Goal: Information Seeking & Learning: Learn about a topic

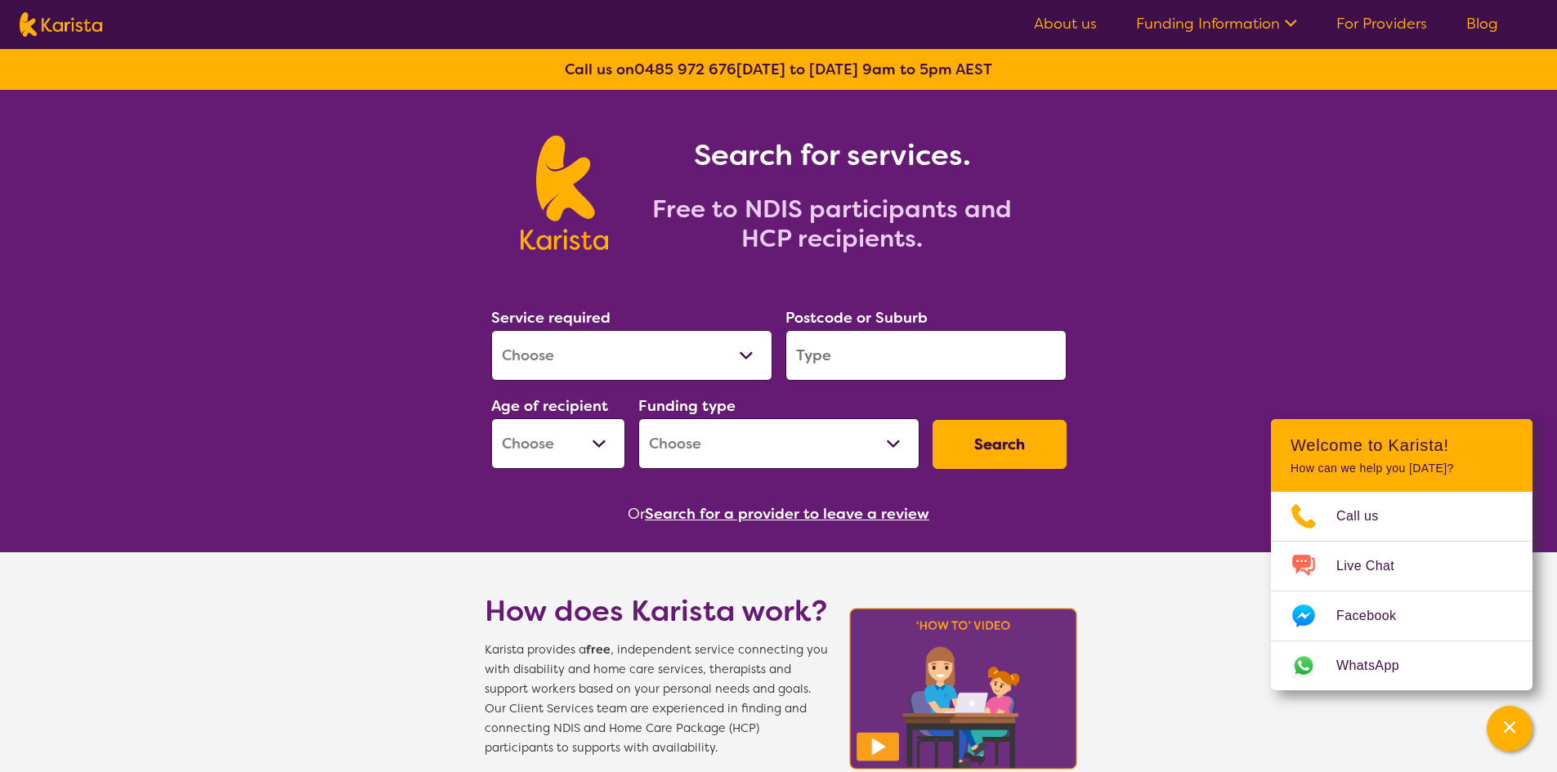
click at [603, 443] on select "Early Childhood - 0 to 9 Child - 10 to 11 Adolescent - 12 to 17 Adult - 18 to 6…" at bounding box center [558, 443] width 134 height 51
click at [658, 351] on select "Allied Health Assistant Assessment ([MEDICAL_DATA] or [MEDICAL_DATA]) Behaviour…" at bounding box center [631, 355] width 281 height 51
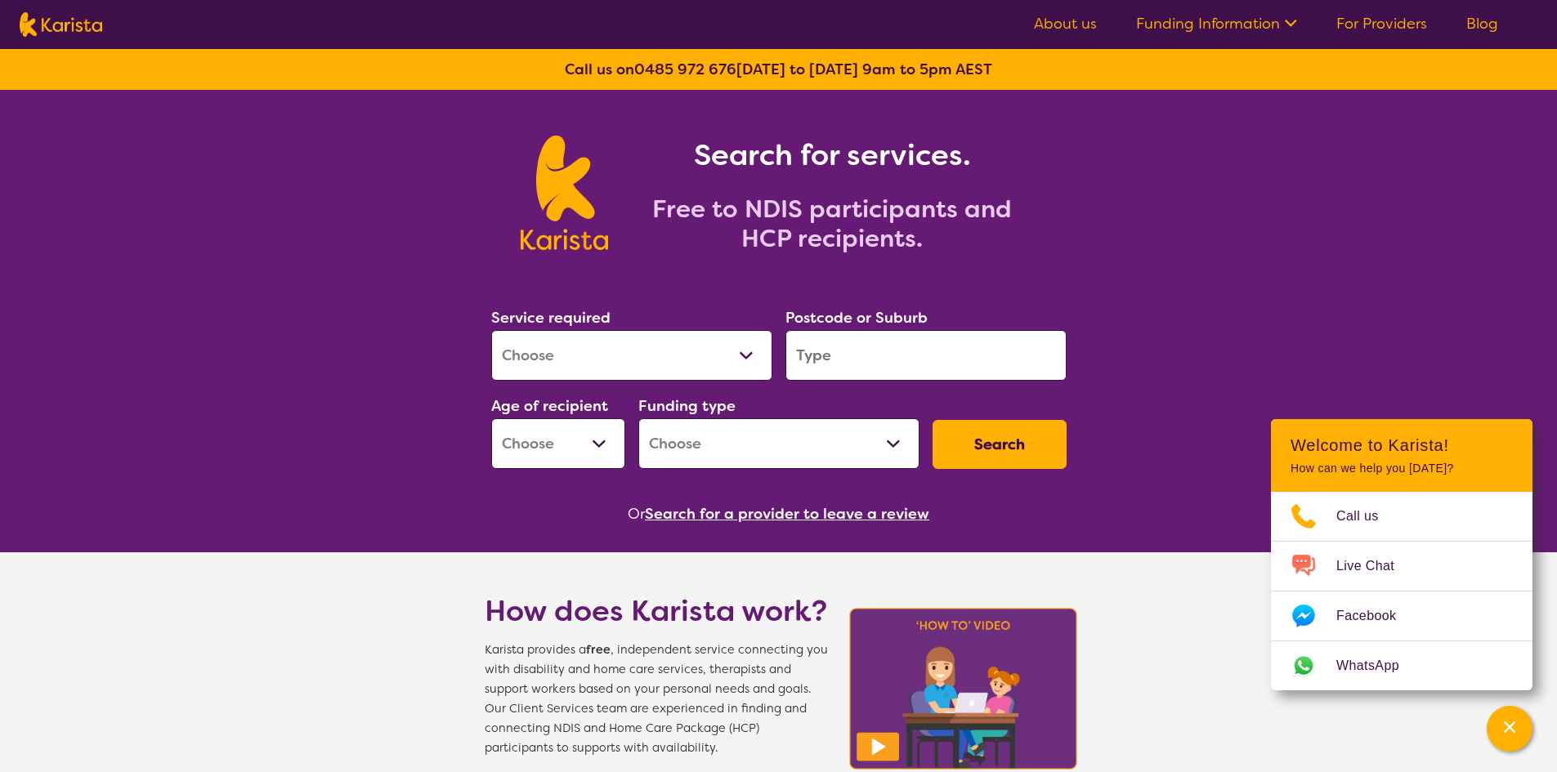
click at [897, 431] on select "Home Care Package (HCP) National Disability Insurance Scheme (NDIS) I don't know" at bounding box center [778, 443] width 281 height 51
click at [893, 427] on select "Home Care Package (HCP) National Disability Insurance Scheme (NDIS) I don't know" at bounding box center [778, 443] width 281 height 51
click at [1083, 298] on section "Service required Allied Health Assistant Assessment ([MEDICAL_DATA] or [MEDICAL…" at bounding box center [779, 393] width 628 height 266
click at [1065, 31] on link "About us" at bounding box center [1065, 24] width 63 height 20
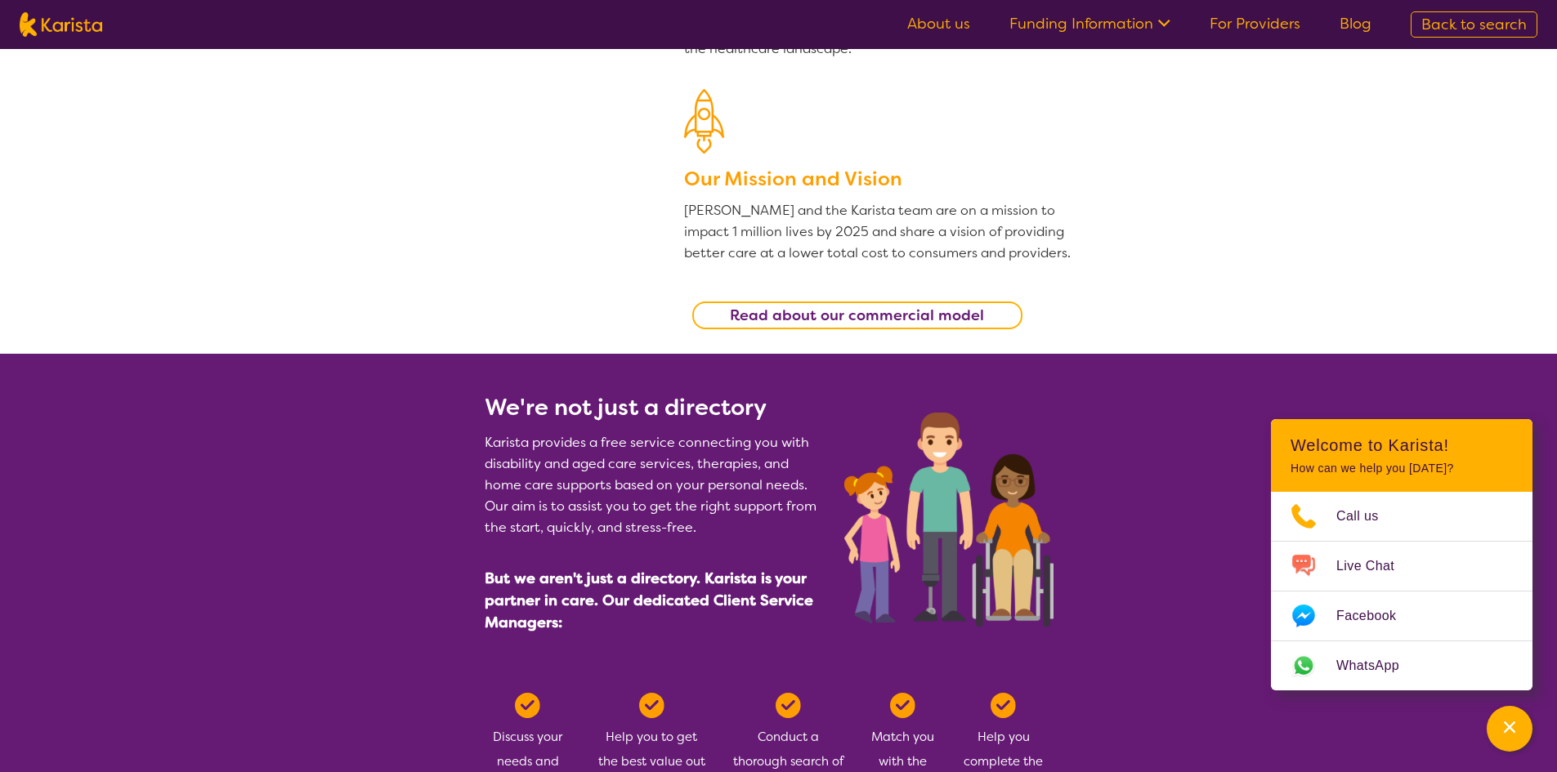
drag, startPoint x: 1074, startPoint y: 159, endPoint x: 1070, endPoint y: 237, distance: 78.5
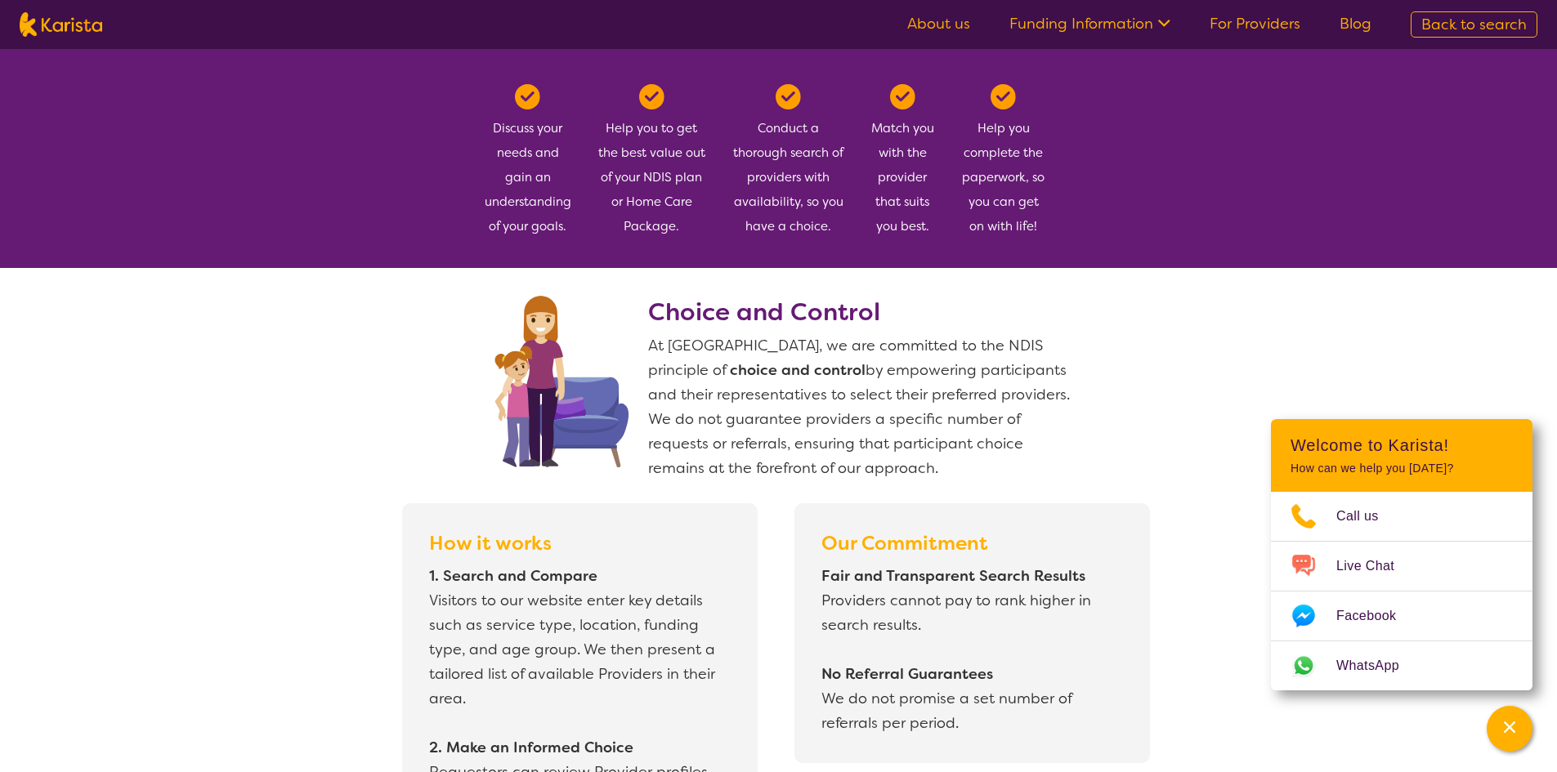
drag, startPoint x: 1090, startPoint y: 280, endPoint x: 1098, endPoint y: 301, distance: 22.0
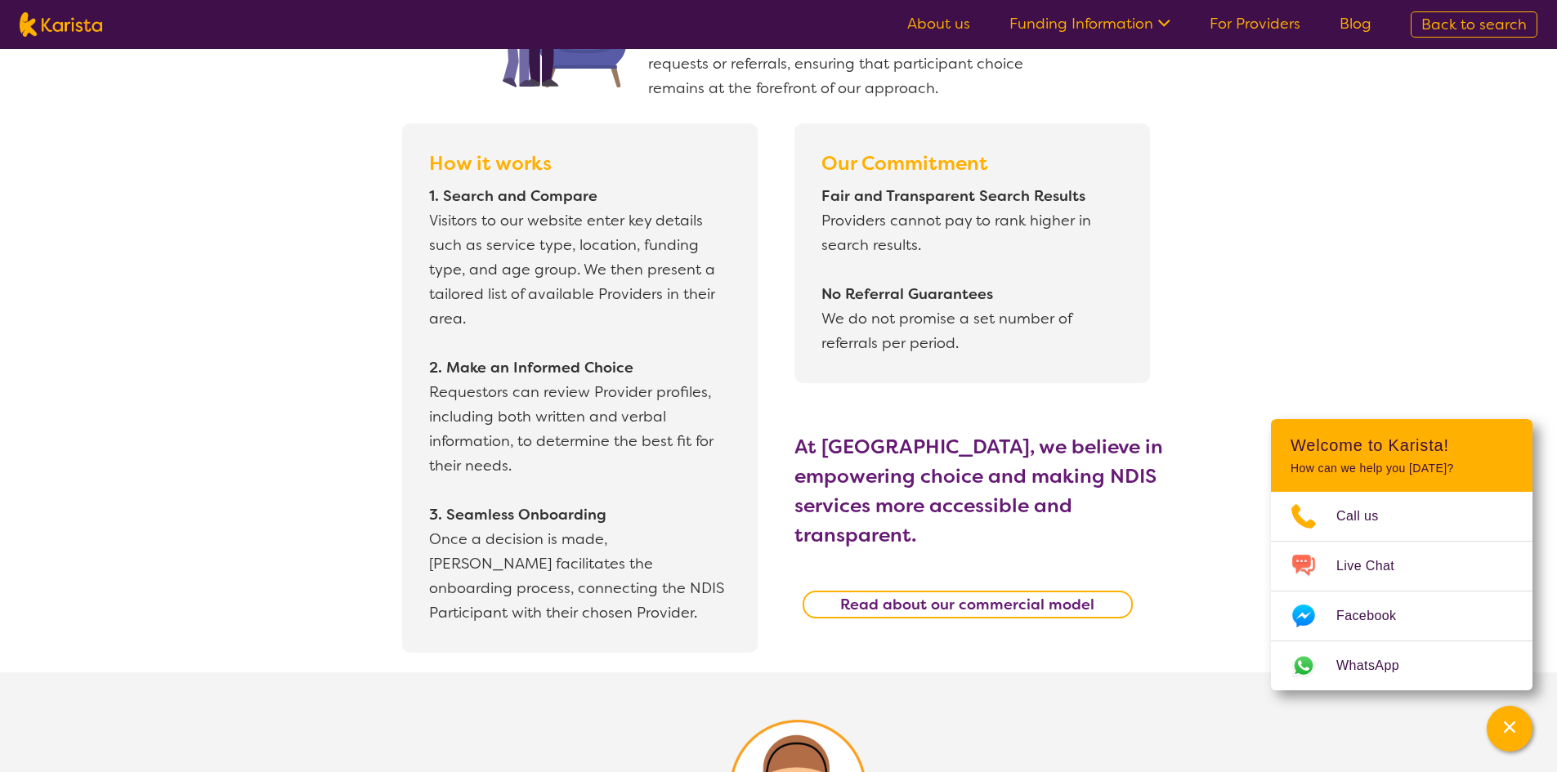
scroll to position [1414, 0]
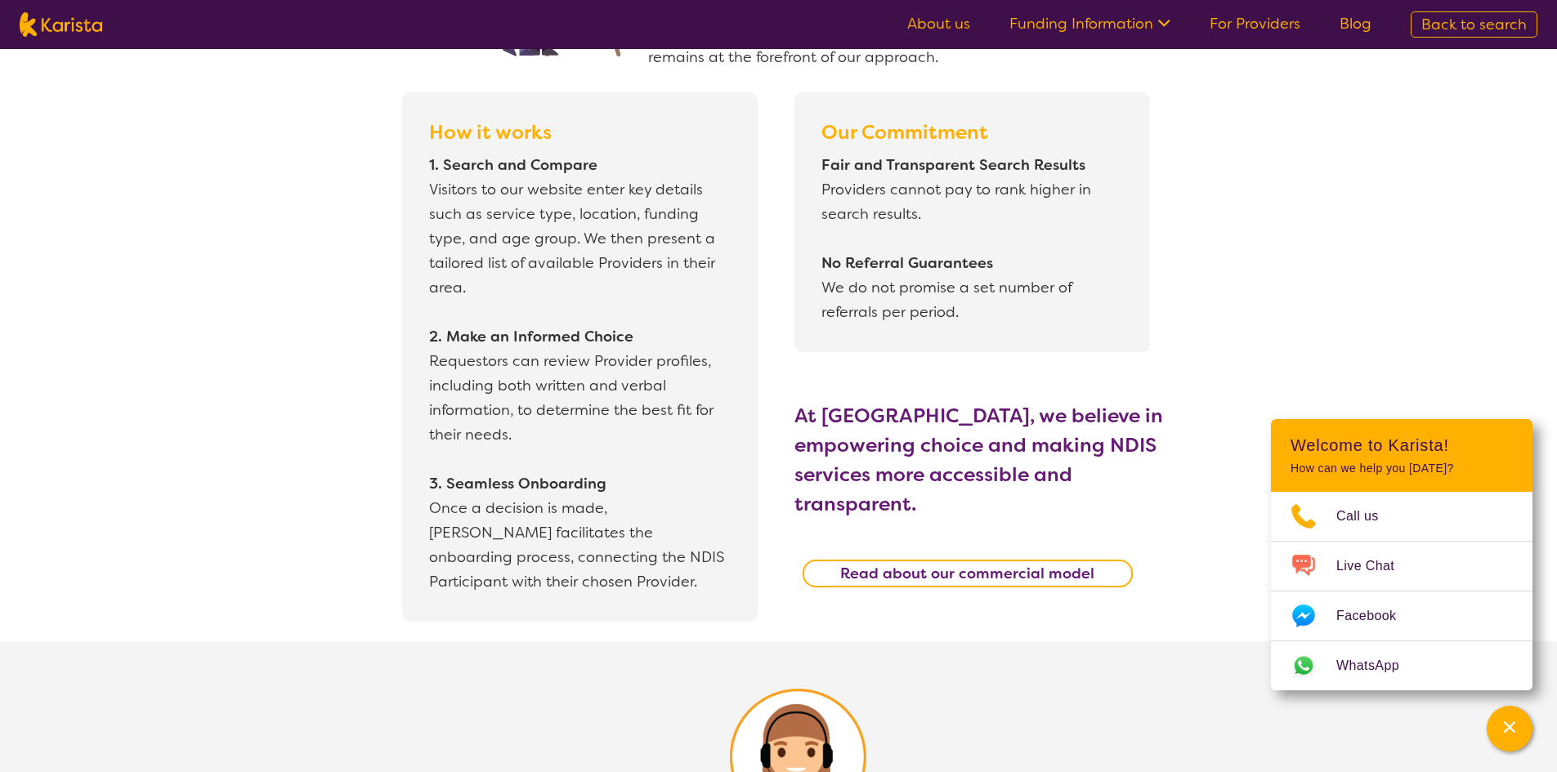
drag, startPoint x: 1109, startPoint y: 288, endPoint x: 1114, endPoint y: 334, distance: 46.8
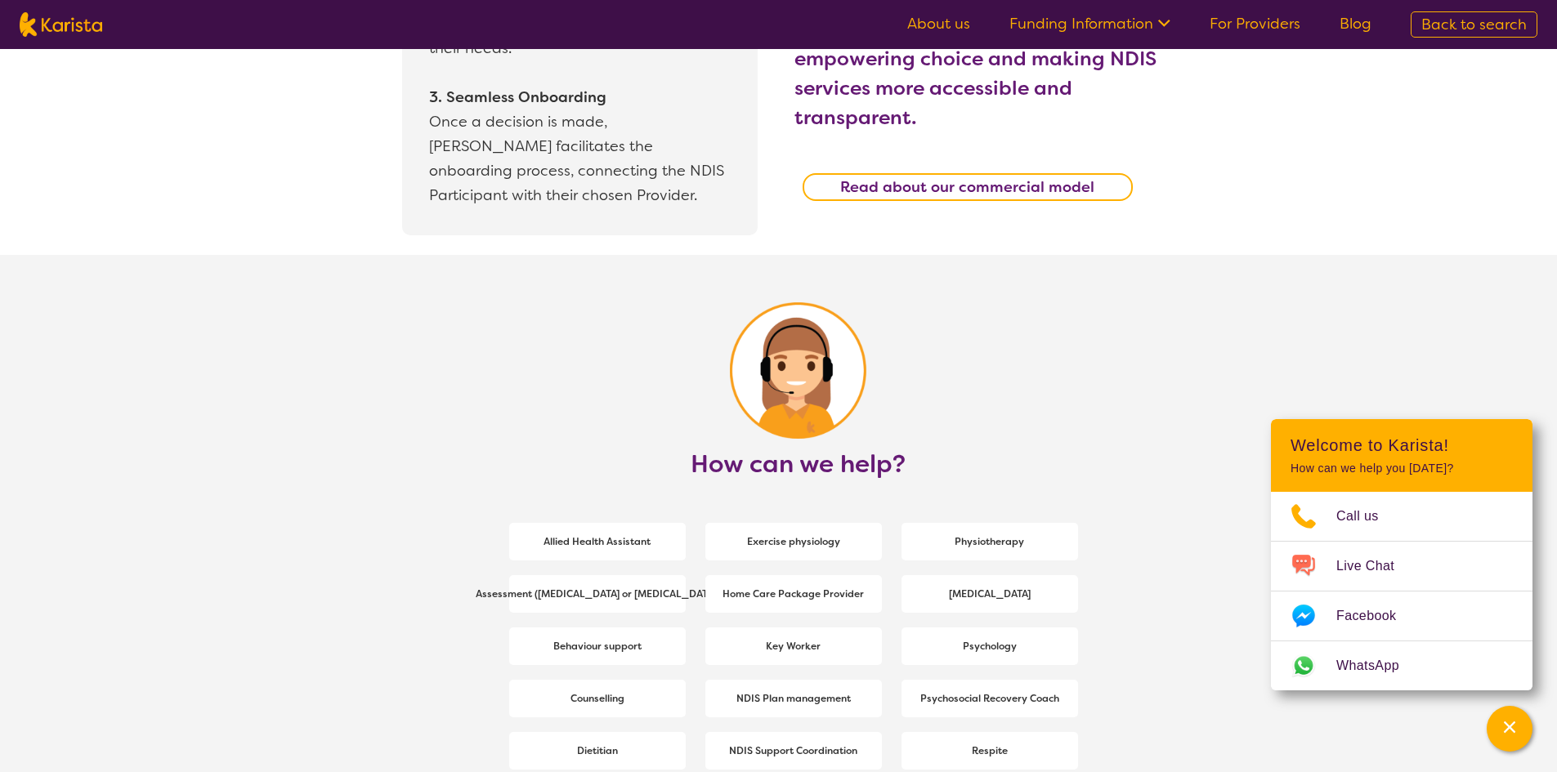
drag, startPoint x: 1115, startPoint y: 275, endPoint x: 1113, endPoint y: 286, distance: 11.7
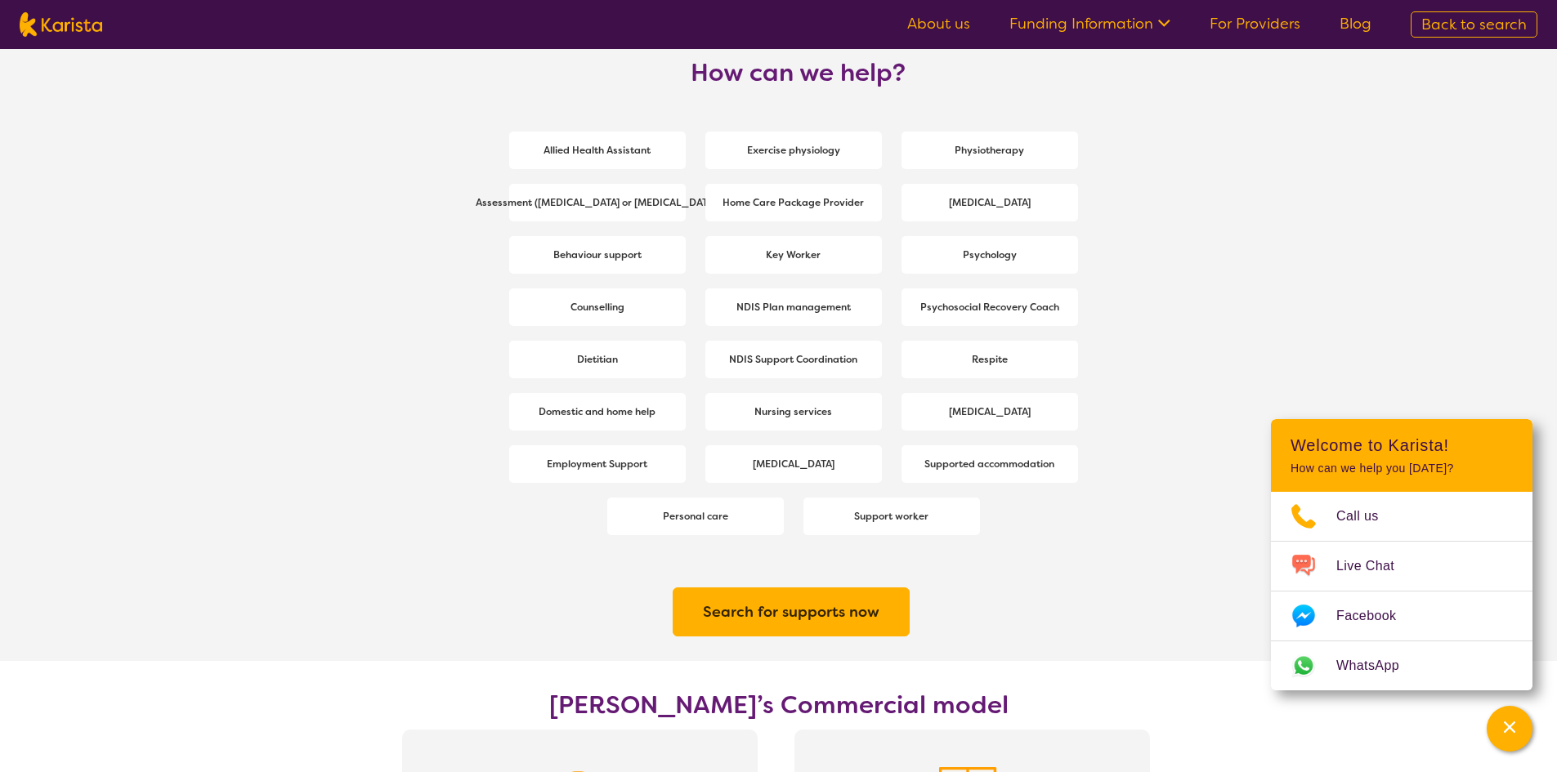
drag, startPoint x: 1112, startPoint y: 353, endPoint x: 1106, endPoint y: 344, distance: 10.7
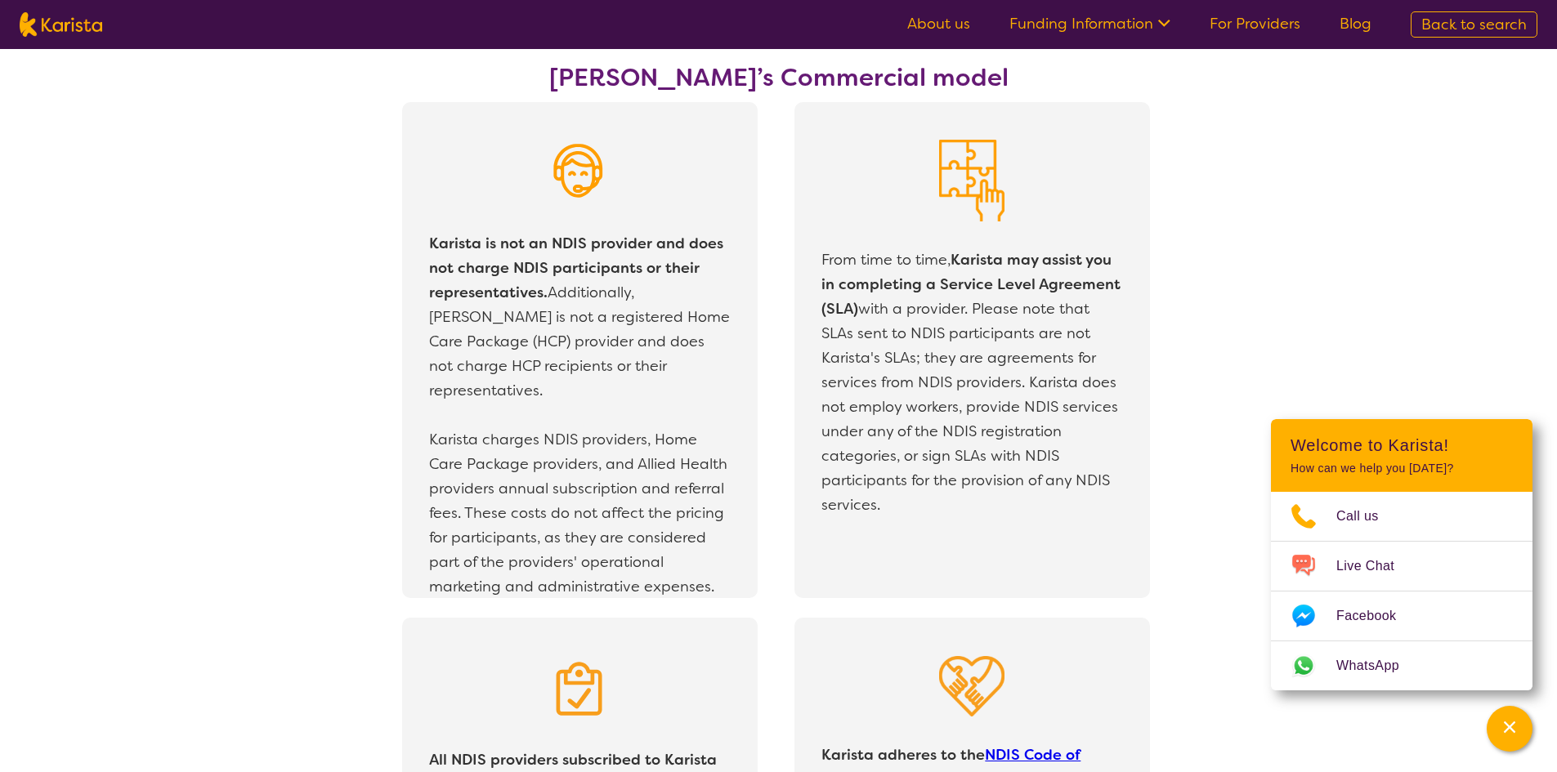
drag, startPoint x: 1117, startPoint y: 341, endPoint x: 1110, endPoint y: 382, distance: 42.3
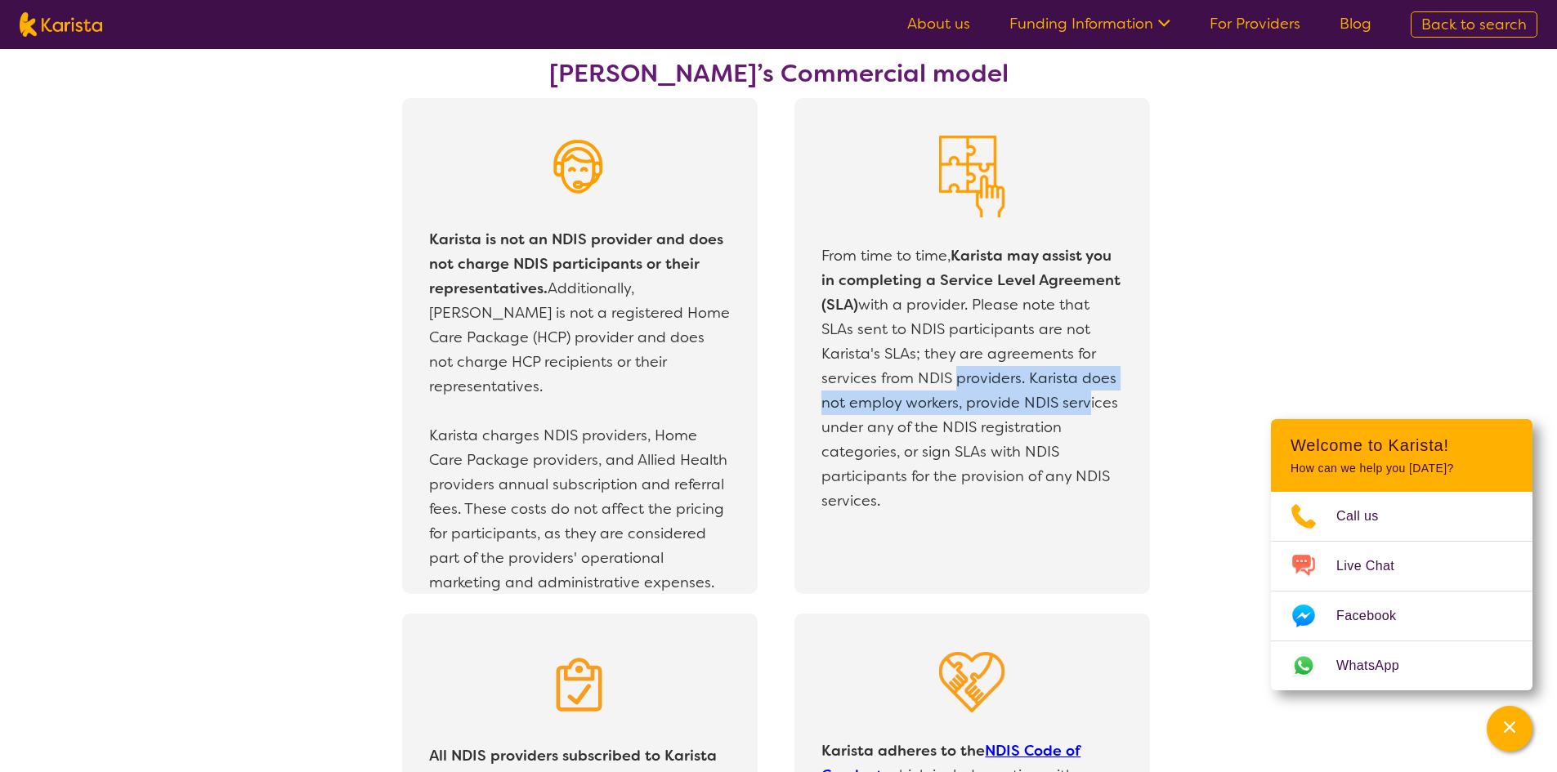
drag, startPoint x: 958, startPoint y: 374, endPoint x: 1080, endPoint y: 400, distance: 125.3
click at [1080, 400] on p "From time to time, Karista may assist you in completing a Service Level Agreeme…" at bounding box center [971, 378] width 301 height 270
click at [1078, 520] on div "From time to time, Karista may assist you in completing a Service Level Agreeme…" at bounding box center [972, 346] width 356 height 497
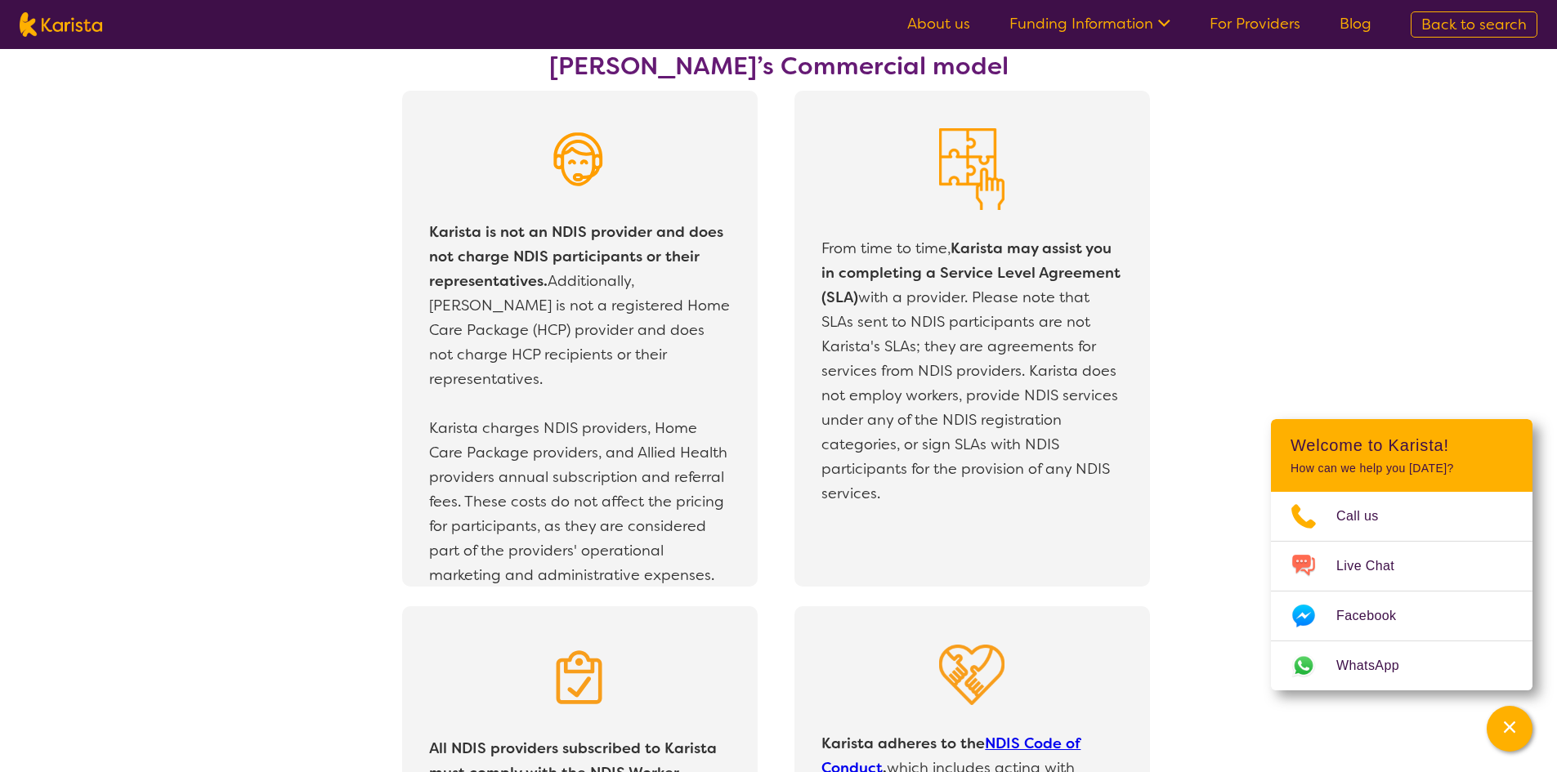
scroll to position [2820, 0]
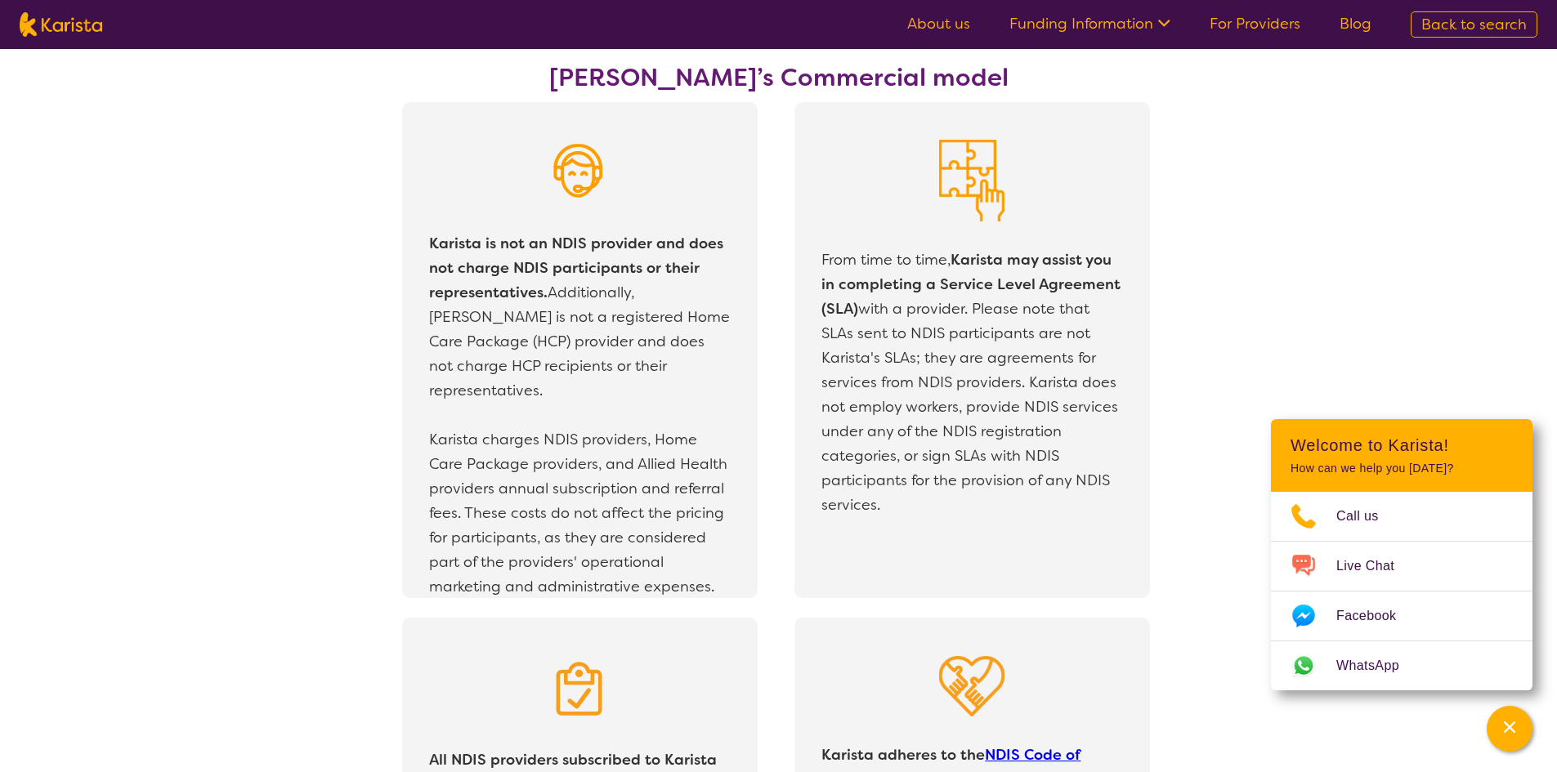
drag, startPoint x: 1086, startPoint y: 535, endPoint x: 1092, endPoint y: 512, distance: 24.4
click at [1092, 512] on p "From time to time, Karista may assist you in completing a Service Level Agreeme…" at bounding box center [971, 383] width 301 height 270
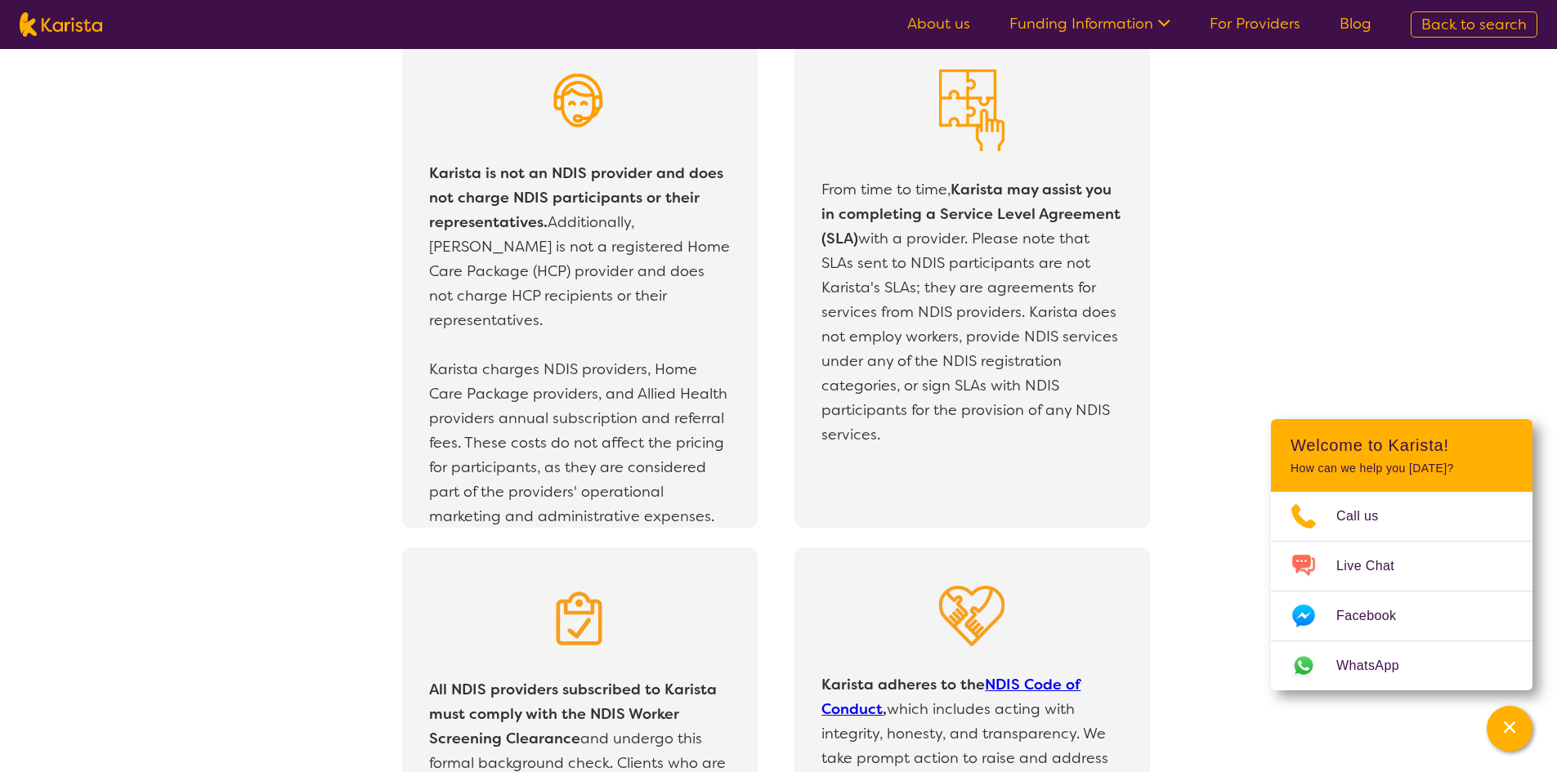
drag, startPoint x: 1096, startPoint y: 508, endPoint x: 1091, endPoint y: 498, distance: 11.0
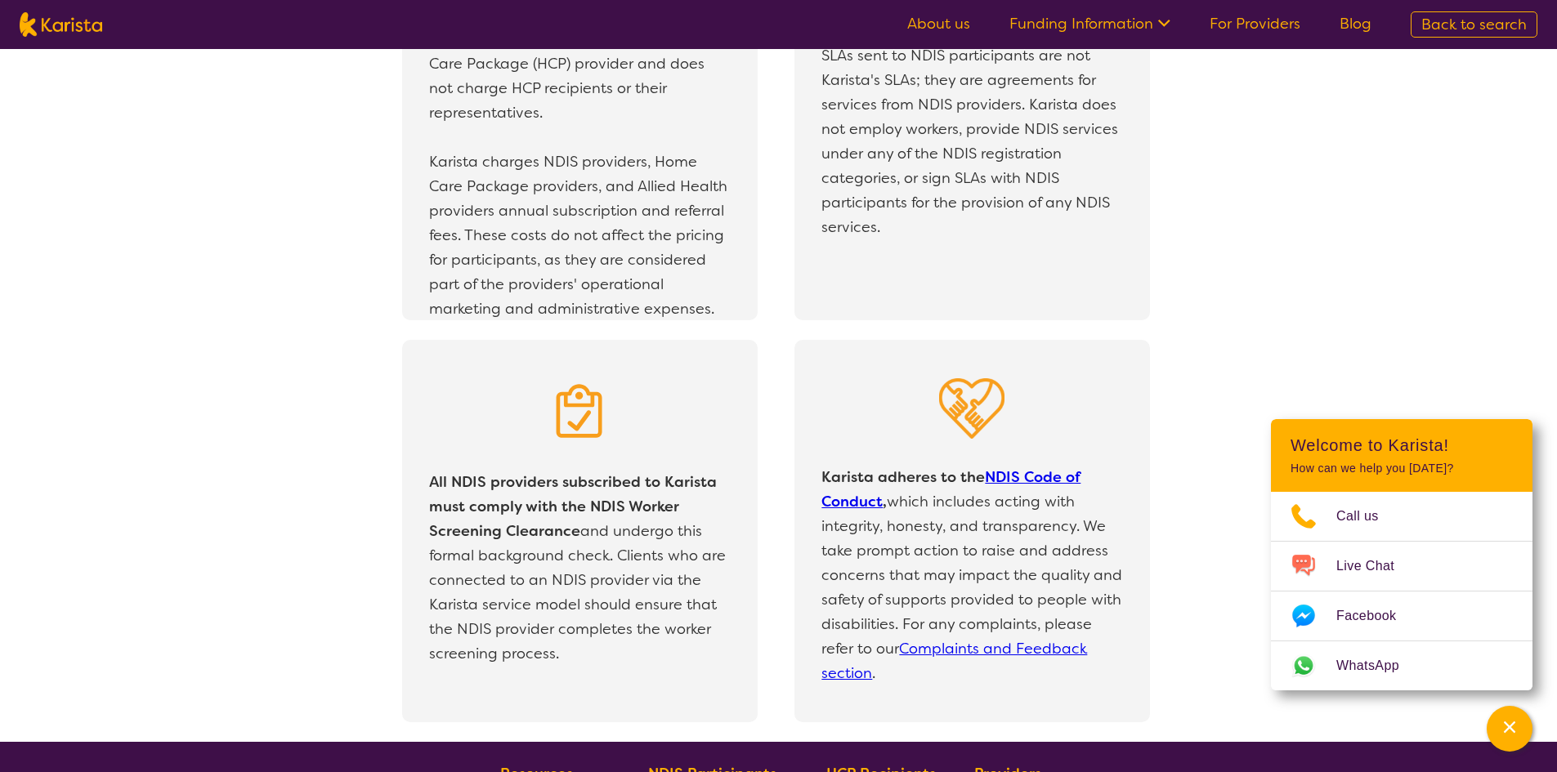
drag, startPoint x: 1099, startPoint y: 570, endPoint x: 1092, endPoint y: 583, distance: 14.6
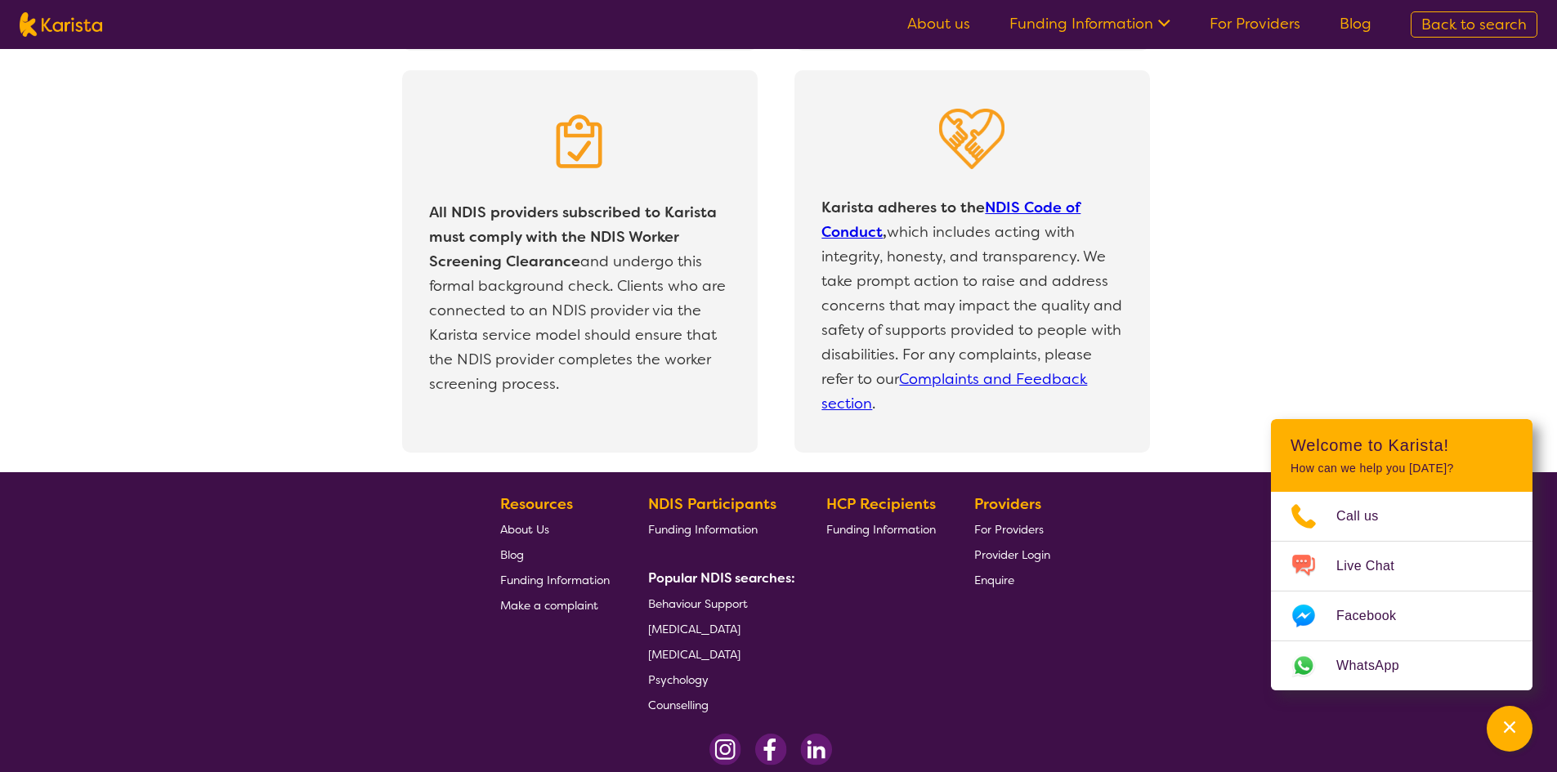
drag, startPoint x: 1104, startPoint y: 492, endPoint x: 1102, endPoint y: 503, distance: 10.7
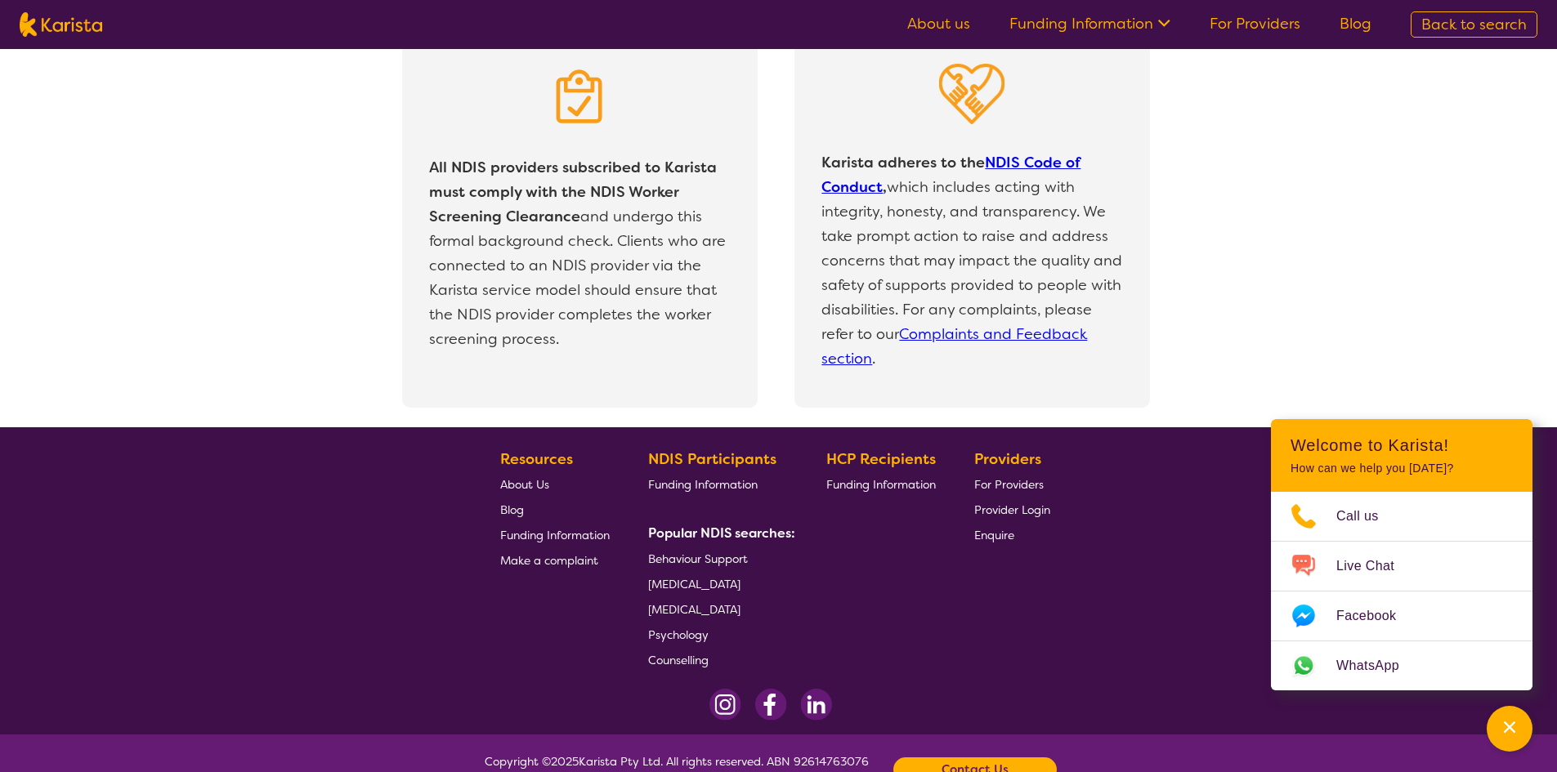
scroll to position [3461, 0]
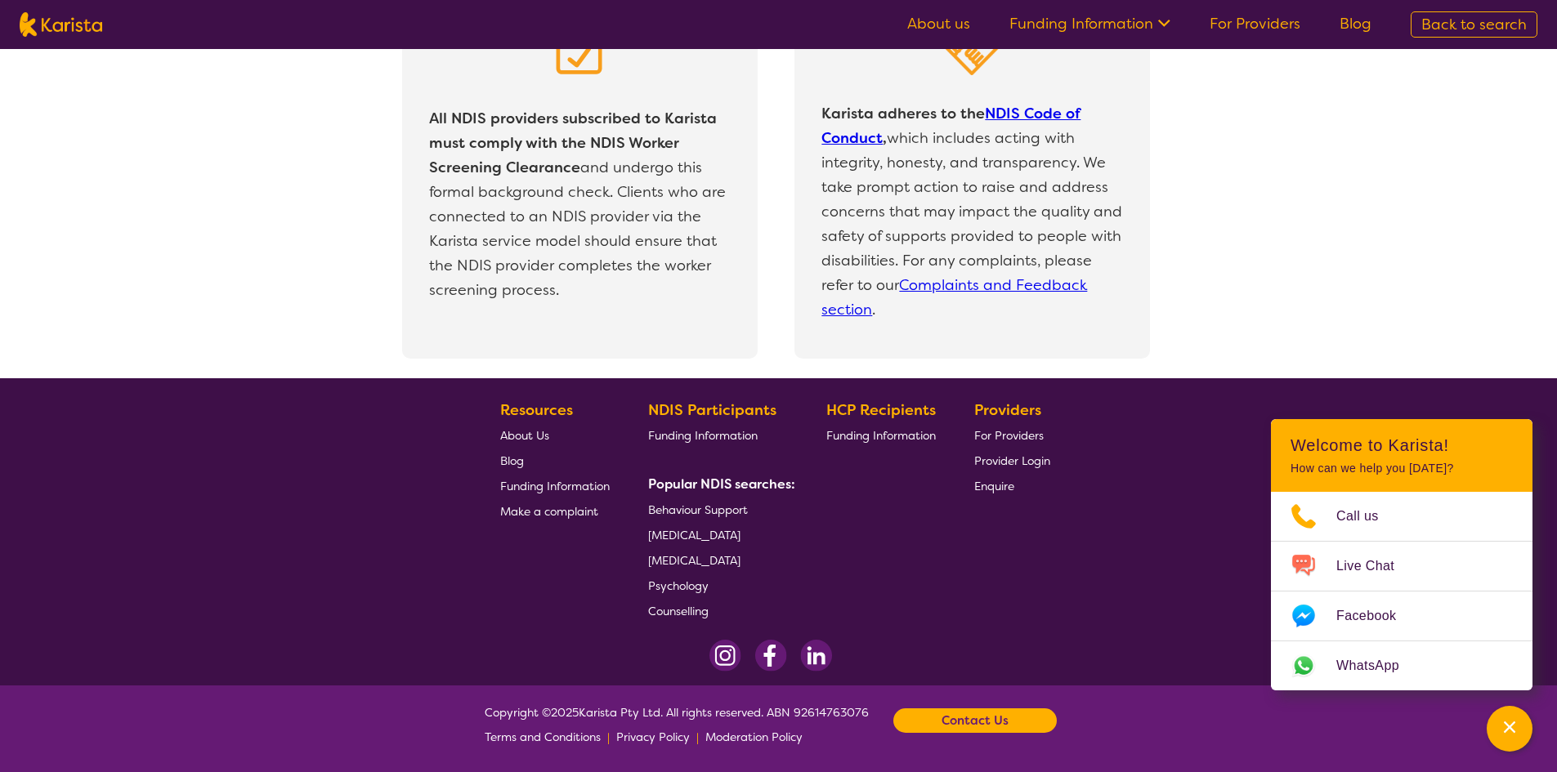
click at [815, 660] on img at bounding box center [816, 656] width 32 height 32
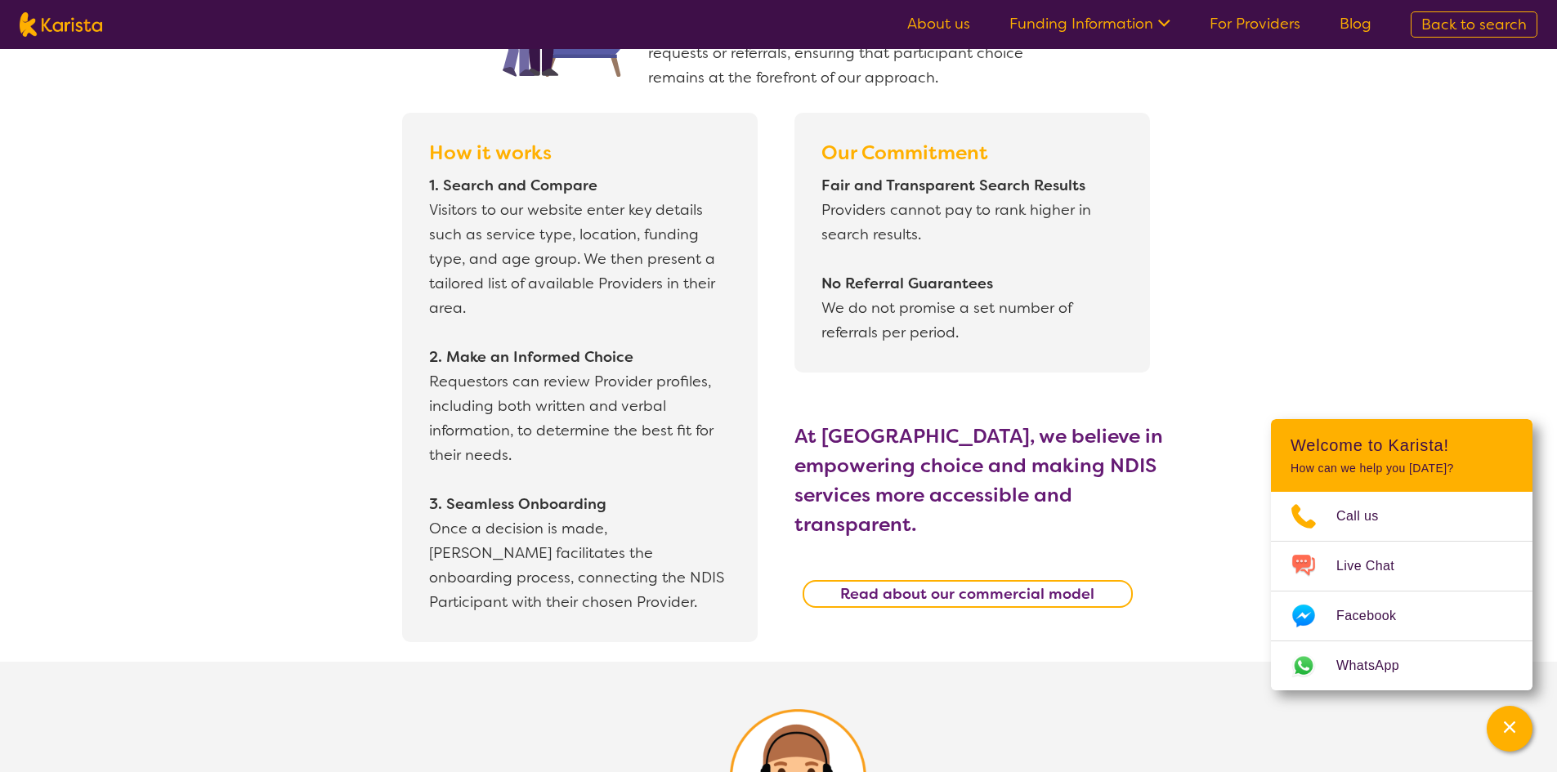
scroll to position [0, 0]
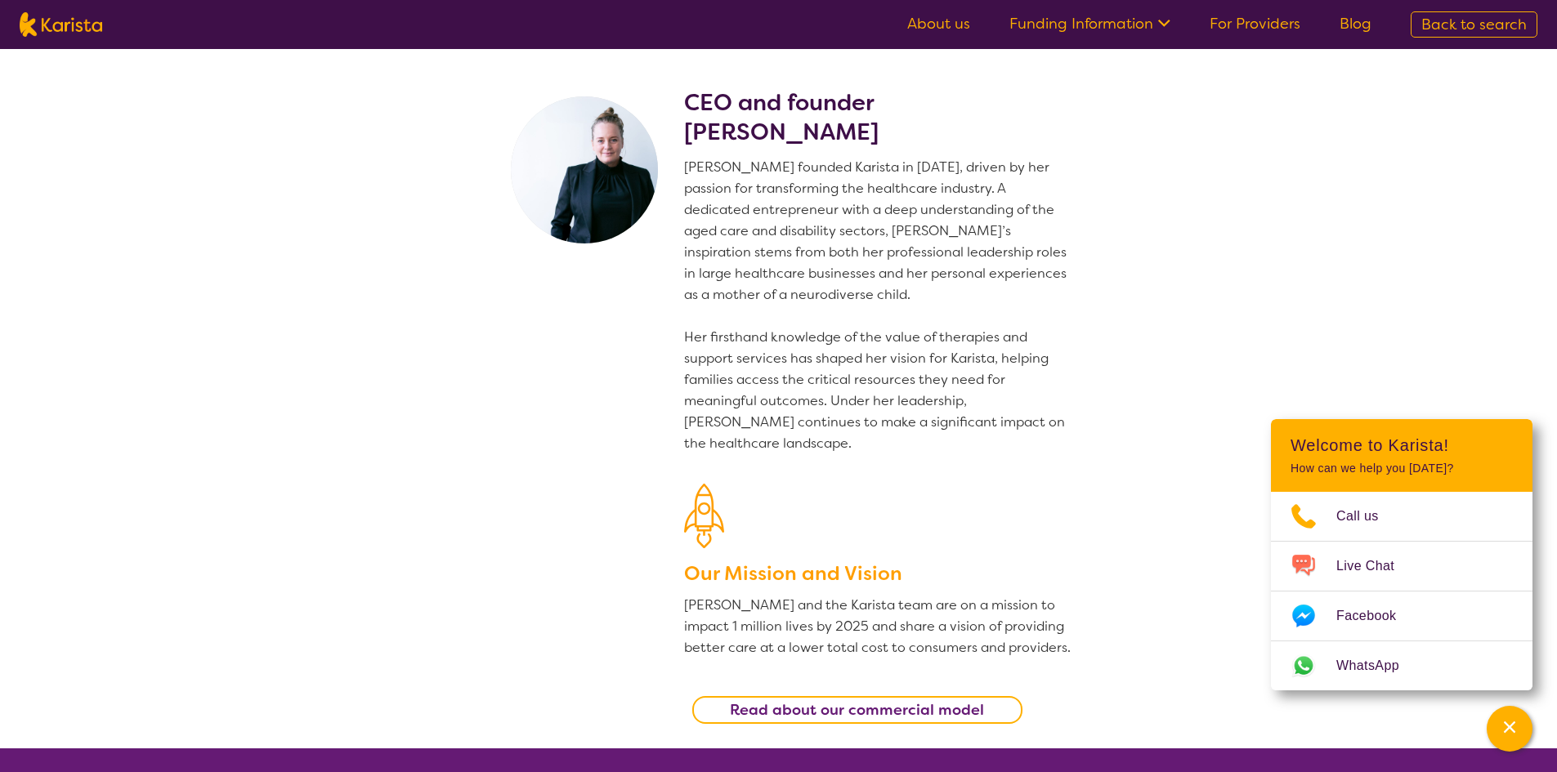
drag, startPoint x: 1089, startPoint y: 637, endPoint x: 1065, endPoint y: 302, distance: 335.1
